Goal: Information Seeking & Learning: Learn about a topic

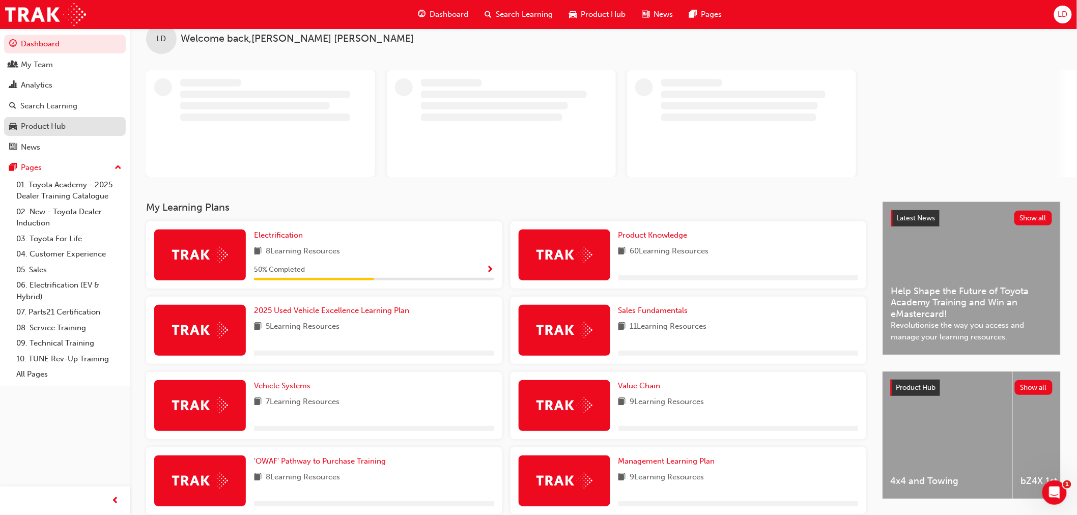
scroll to position [146, 0]
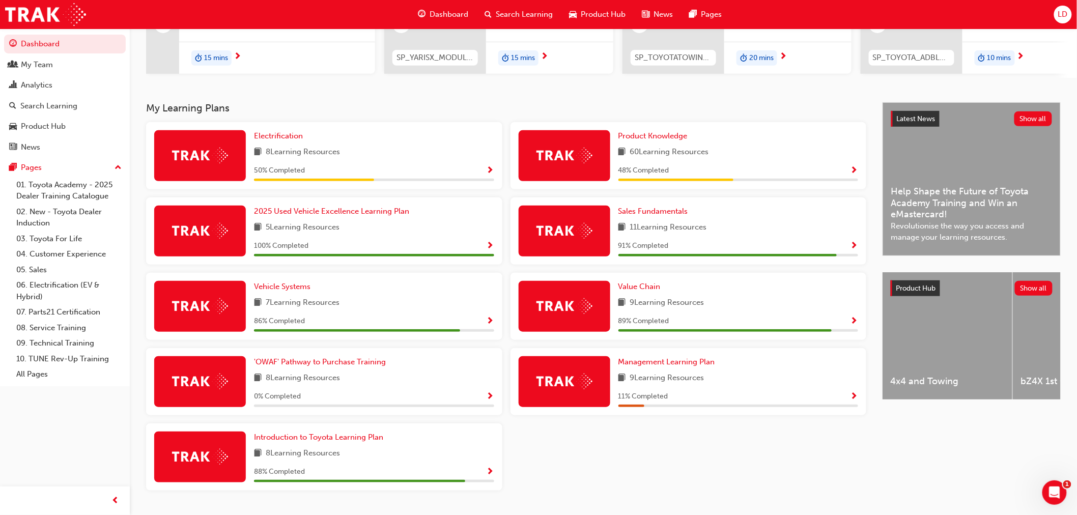
drag, startPoint x: 162, startPoint y: 1, endPoint x: 511, endPoint y: 92, distance: 360.8
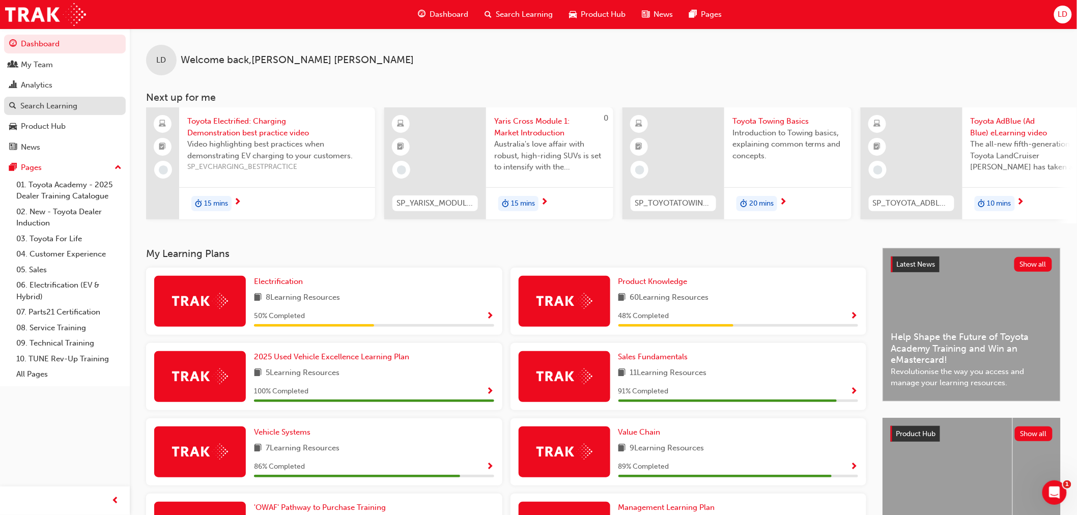
click at [54, 104] on div "Search Learning" at bounding box center [48, 106] width 57 height 12
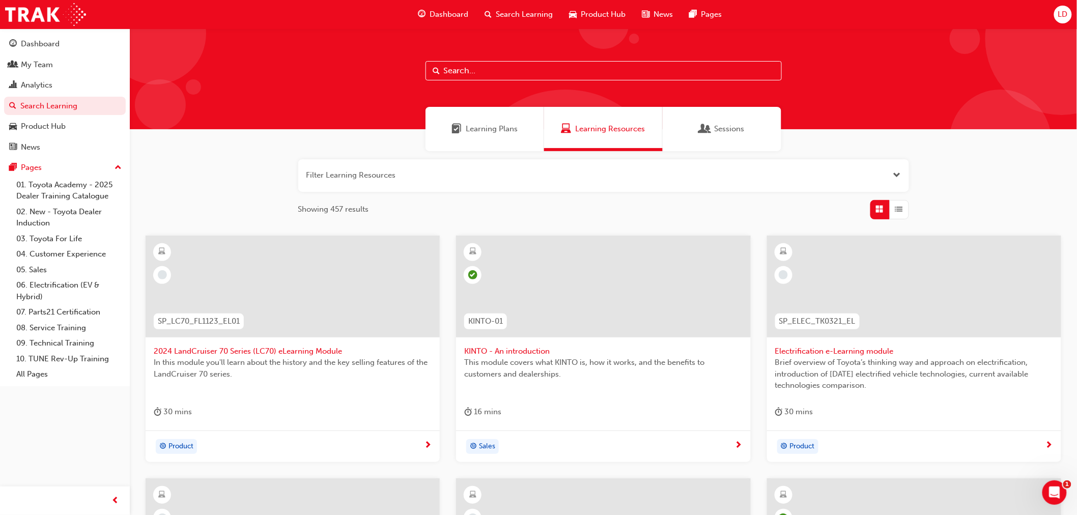
click at [522, 71] on input "text" at bounding box center [603, 70] width 356 height 19
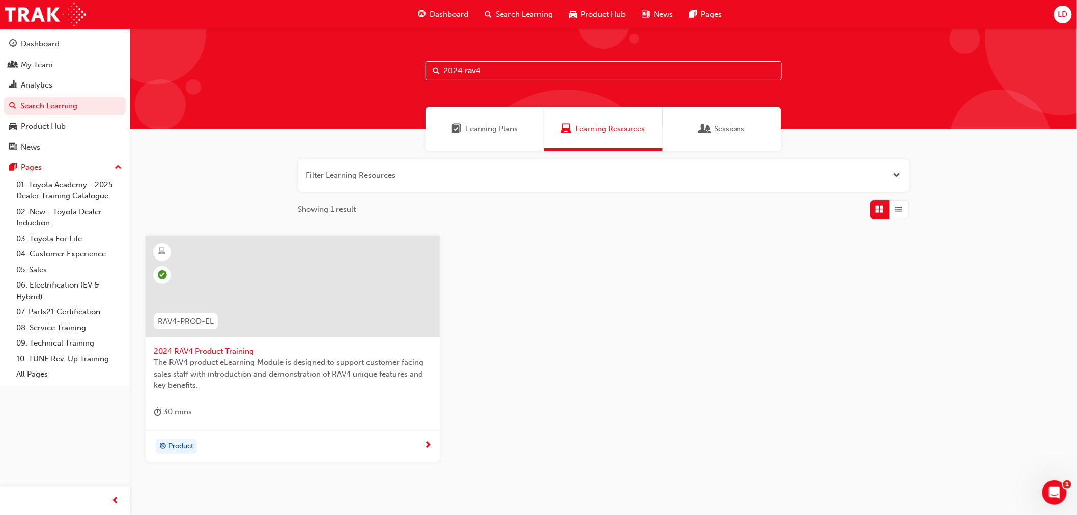
drag, startPoint x: 489, startPoint y: 72, endPoint x: 160, endPoint y: 53, distance: 329.4
click at [226, 53] on div "2024 rav4" at bounding box center [603, 79] width 947 height 101
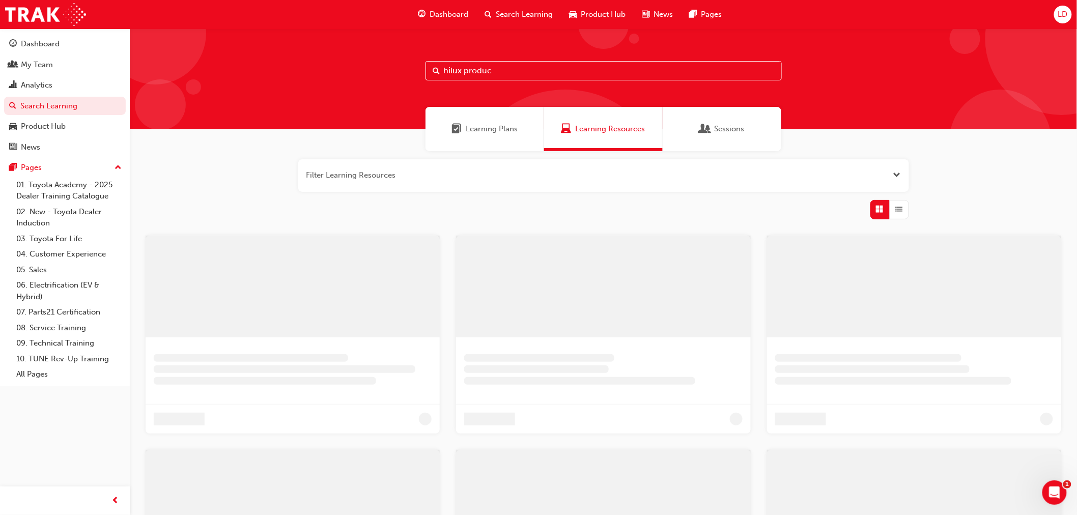
type input "hilux product"
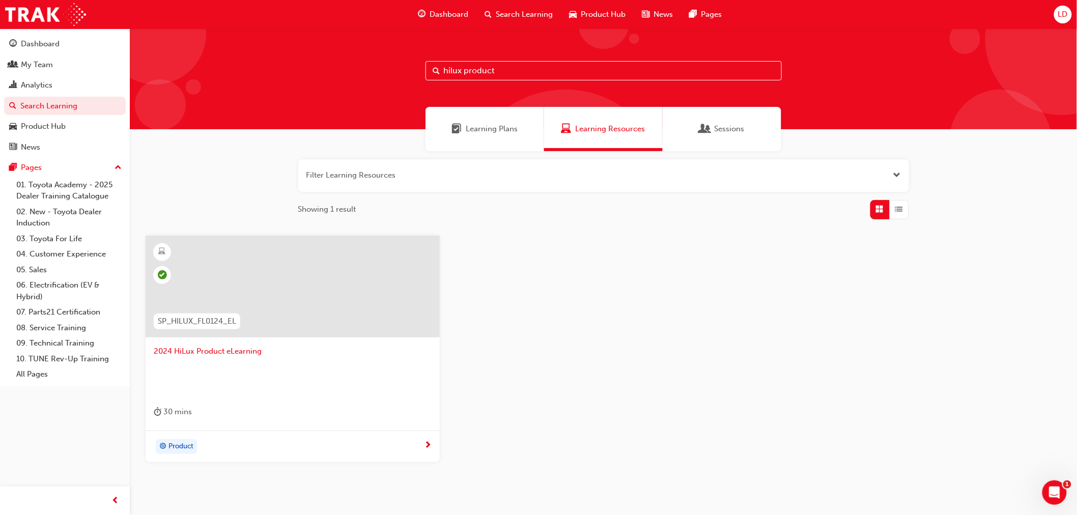
drag, startPoint x: 528, startPoint y: 67, endPoint x: 222, endPoint y: 14, distance: 310.5
click at [451, 54] on div "hilux product" at bounding box center [603, 79] width 947 height 101
click at [528, 78] on input "hilux product" at bounding box center [603, 70] width 356 height 19
click at [523, 69] on input "hilux product" at bounding box center [603, 70] width 356 height 19
drag, startPoint x: 531, startPoint y: 73, endPoint x: 247, endPoint y: 21, distance: 288.7
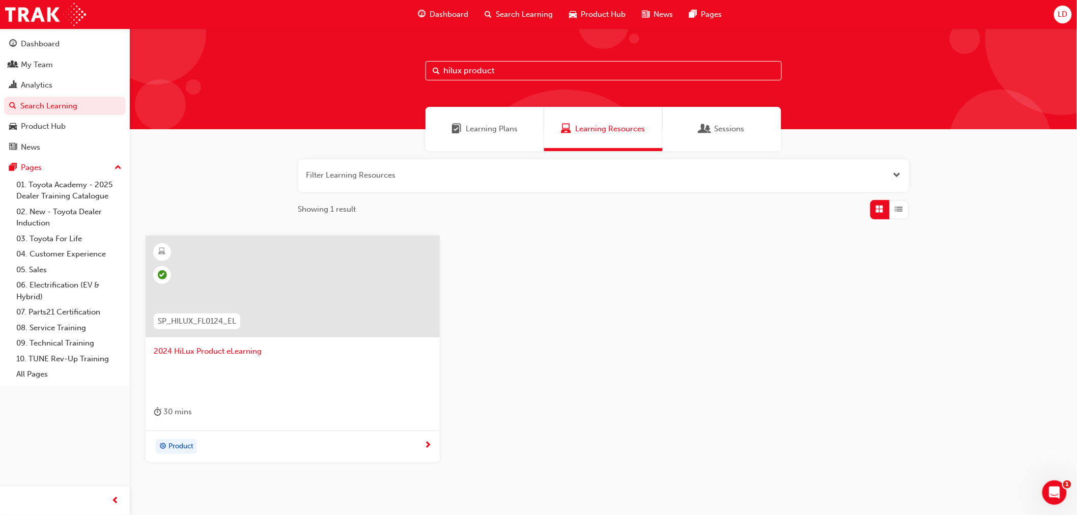
click at [247, 21] on div "Dashboard Search Learning Product Hub News Pages LD Dashboard My Team Analytics…" at bounding box center [538, 257] width 1077 height 515
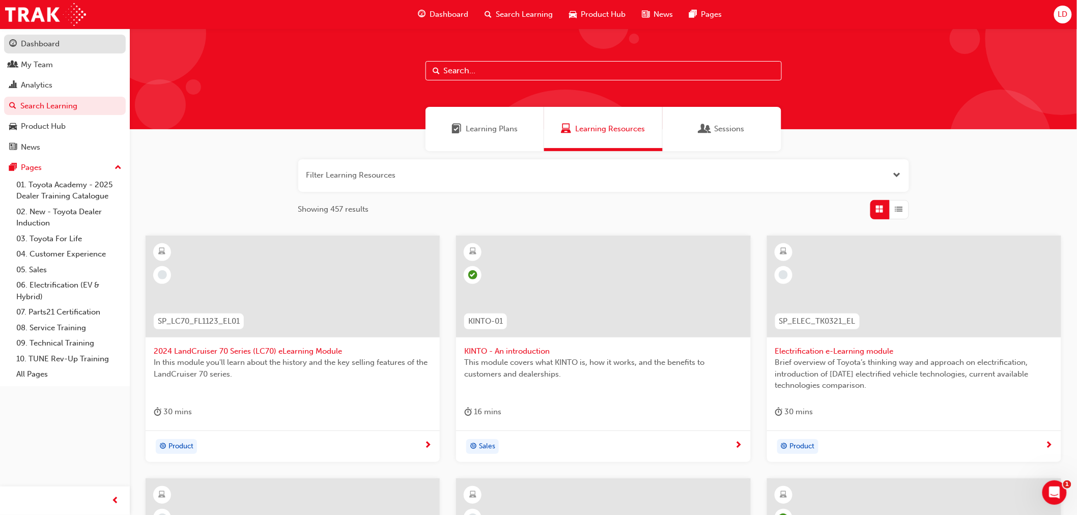
click at [43, 46] on div "Dashboard" at bounding box center [40, 44] width 39 height 12
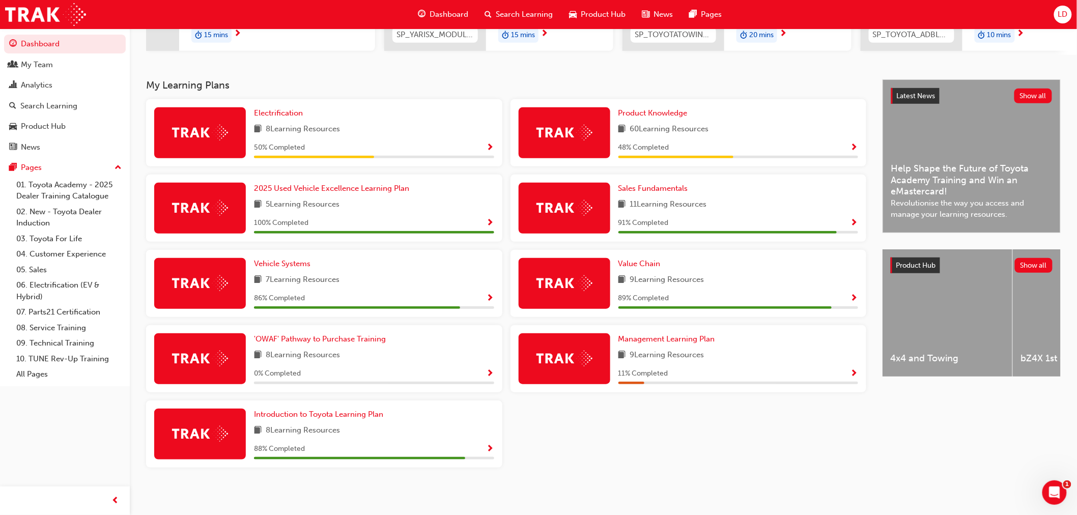
scroll to position [169, 0]
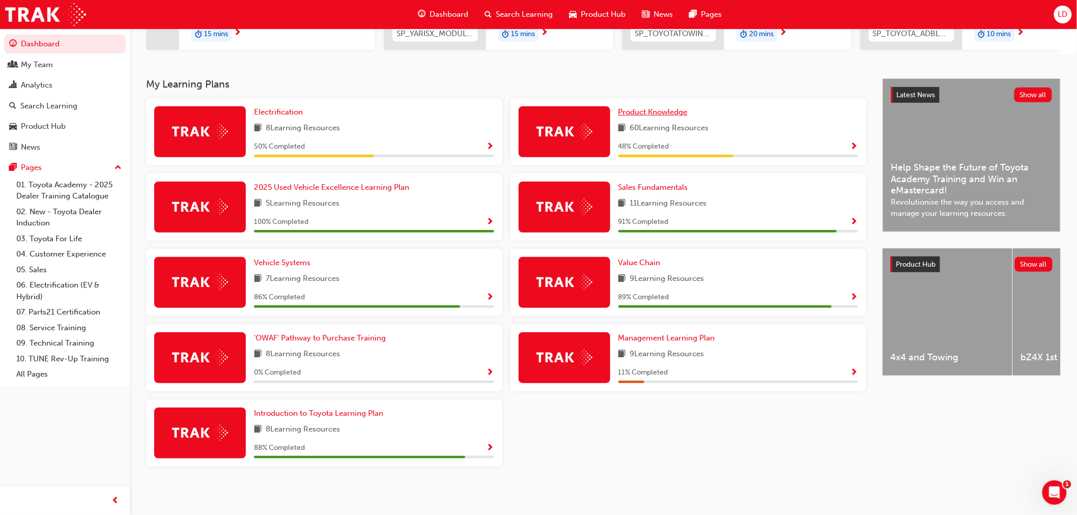
click at [625, 113] on span "Product Knowledge" at bounding box center [652, 111] width 69 height 9
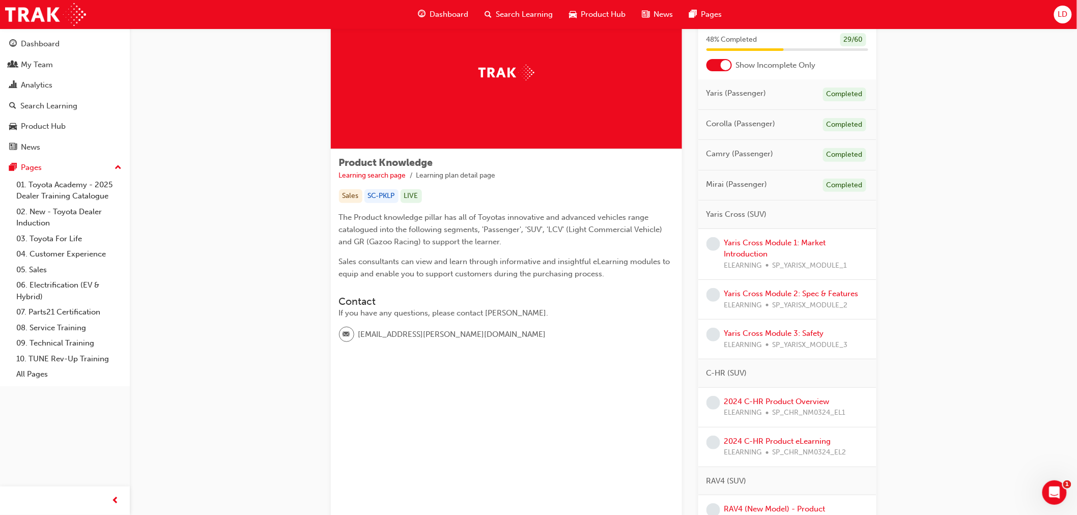
scroll to position [113, 0]
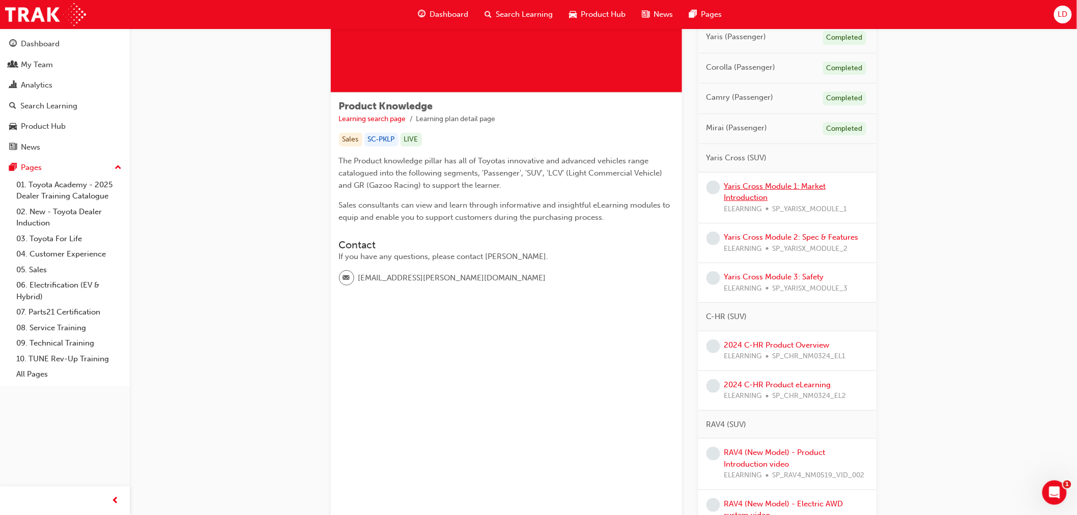
click at [758, 189] on link "Yaris Cross Module 1: Market Introduction" at bounding box center [775, 192] width 102 height 21
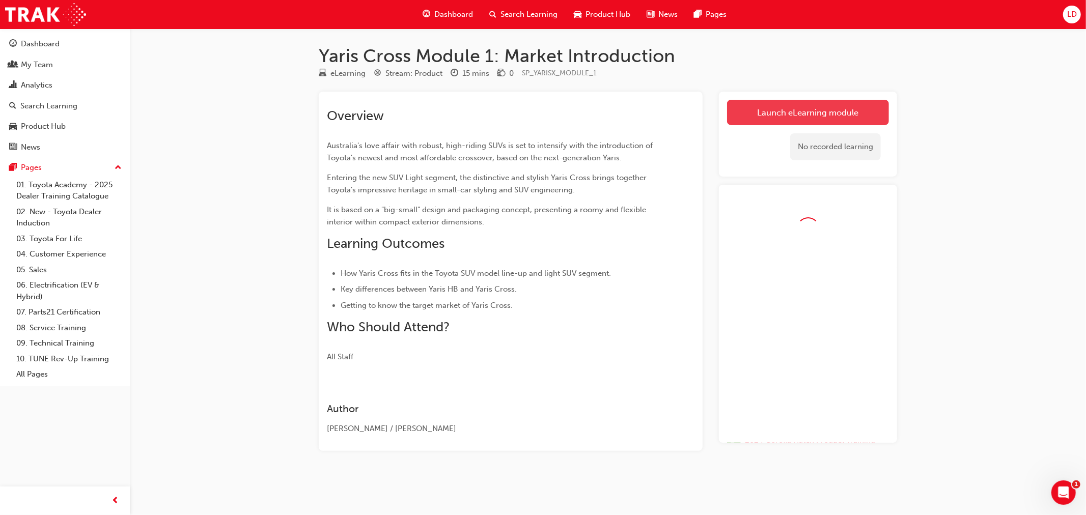
click at [777, 118] on link "Launch eLearning module" at bounding box center [808, 112] width 162 height 25
